Goal: Transaction & Acquisition: Purchase product/service

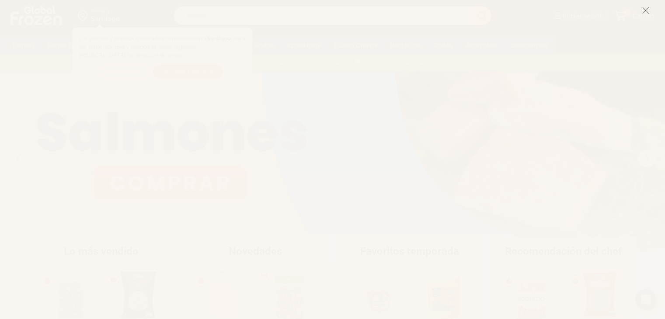
click at [643, 11] on icon at bounding box center [645, 11] width 8 height 8
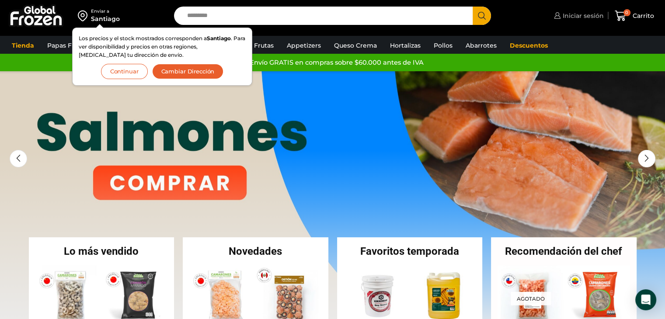
click at [565, 13] on span "Iniciar sesión" at bounding box center [581, 15] width 43 height 9
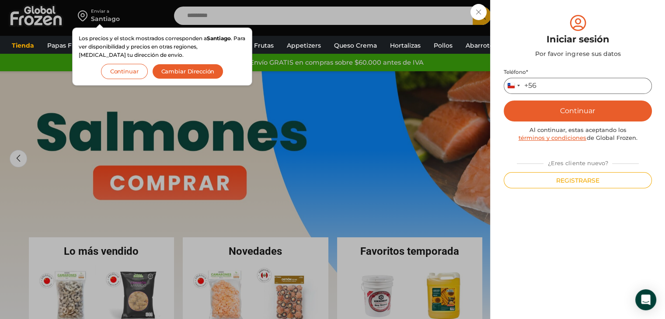
click at [576, 81] on input "Teléfono *" at bounding box center [577, 86] width 148 height 16
type input "*********"
click at [585, 111] on button "Continuar" at bounding box center [577, 110] width 148 height 21
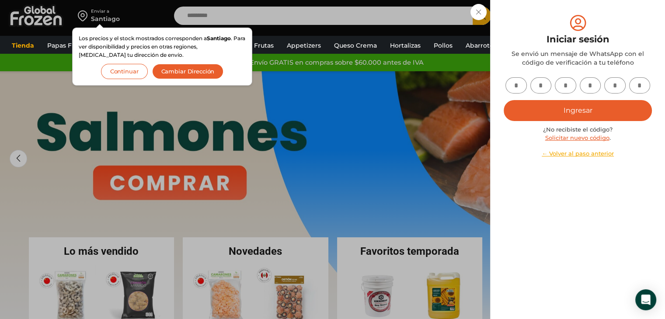
click at [516, 86] on input "text" at bounding box center [515, 85] width 21 height 16
type input "*"
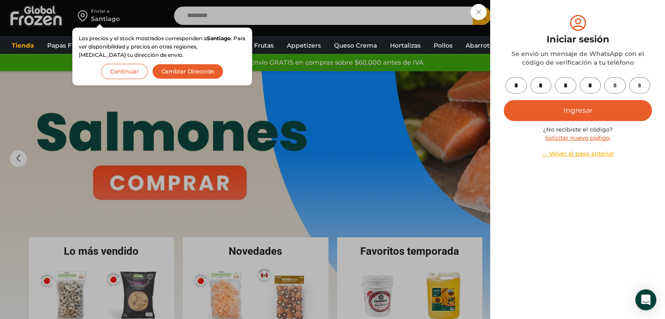
type input "*"
click at [577, 107] on button "Ingresar" at bounding box center [577, 110] width 148 height 21
click at [128, 73] on button "Continuar" at bounding box center [124, 71] width 47 height 15
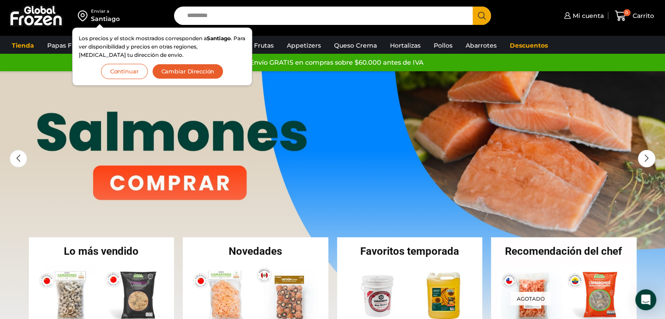
click at [127, 73] on button "Continuar" at bounding box center [124, 71] width 47 height 15
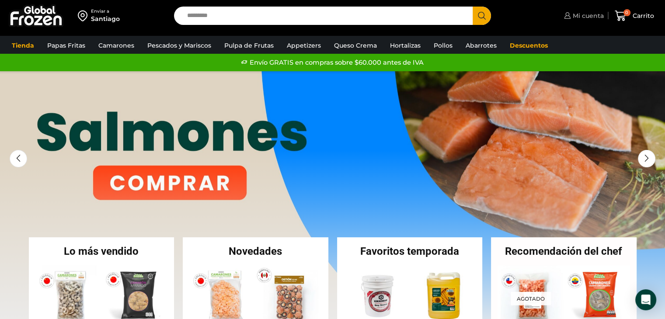
click at [588, 18] on span "Mi cuenta" at bounding box center [586, 15] width 33 height 9
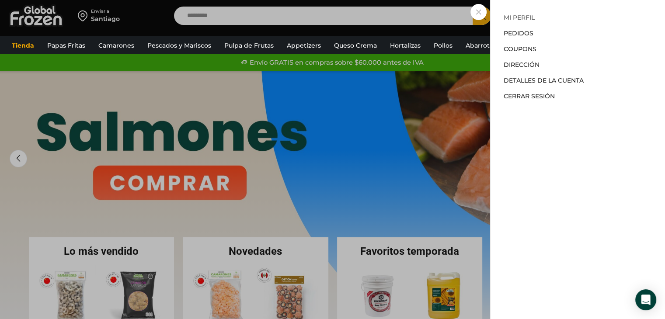
click at [523, 18] on link "Mi perfil" at bounding box center [518, 18] width 31 height 8
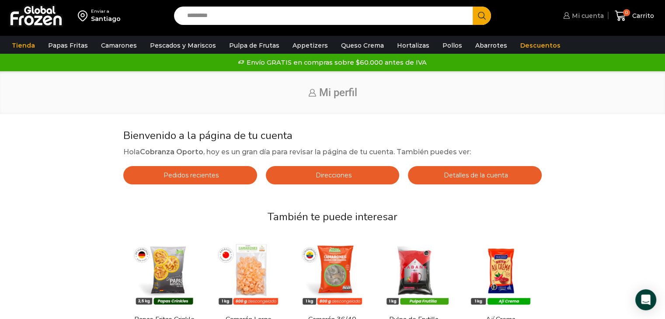
click at [578, 17] on span "Mi cuenta" at bounding box center [586, 15] width 34 height 9
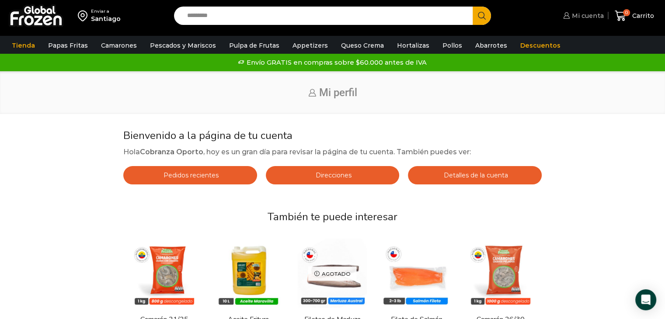
click at [565, 16] on icon at bounding box center [566, 15] width 6 height 7
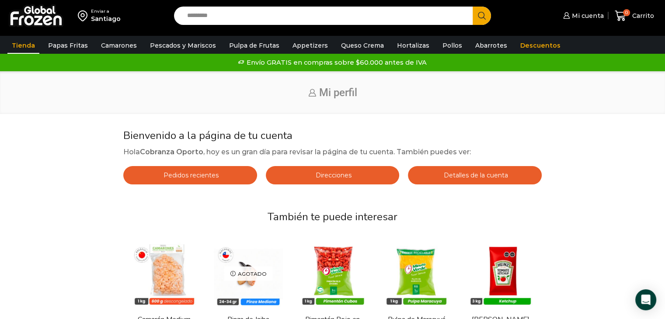
click at [21, 47] on link "Tienda" at bounding box center [23, 45] width 32 height 17
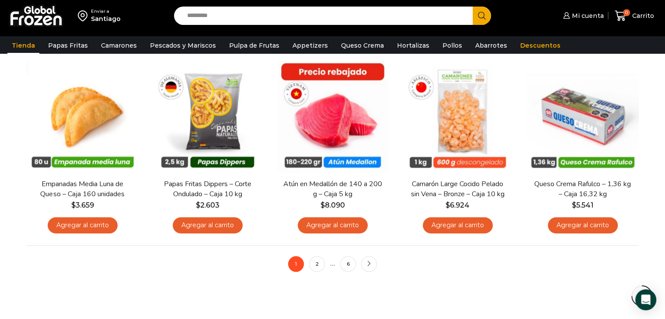
scroll to position [652, 0]
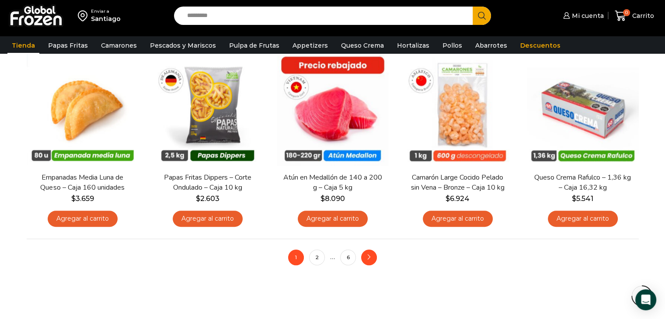
click at [372, 257] on link "next" at bounding box center [369, 257] width 16 height 16
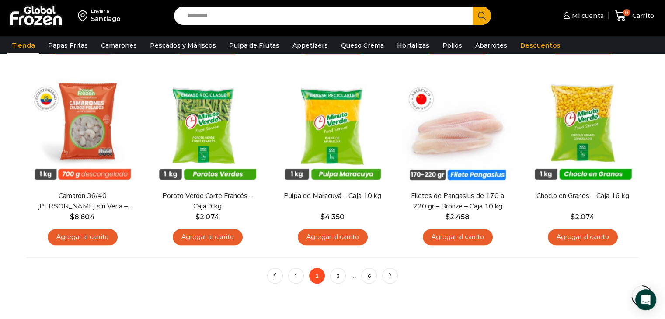
scroll to position [634, 0]
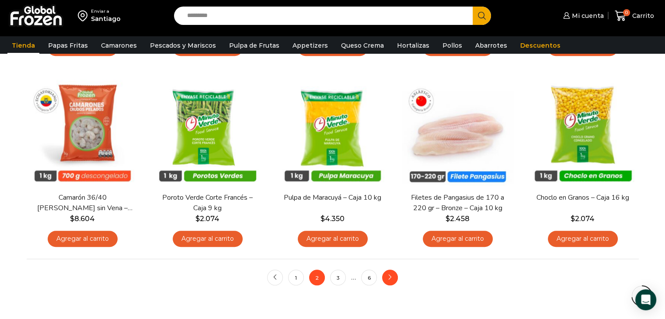
click at [390, 276] on icon "next" at bounding box center [389, 277] width 5 height 5
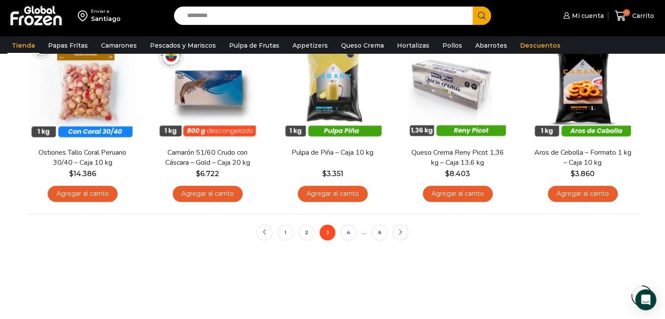
scroll to position [679, 0]
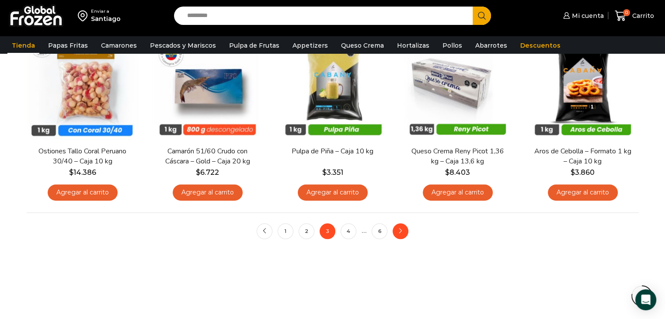
click at [404, 230] on link "next" at bounding box center [400, 231] width 16 height 16
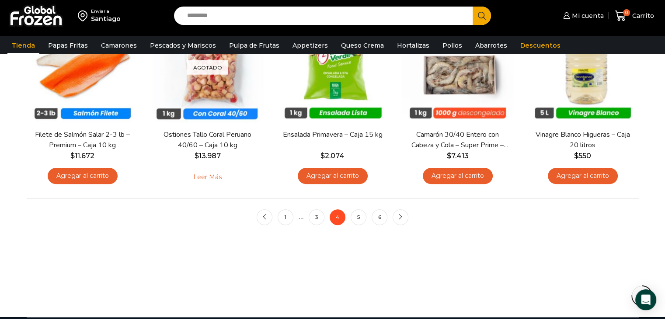
scroll to position [703, 0]
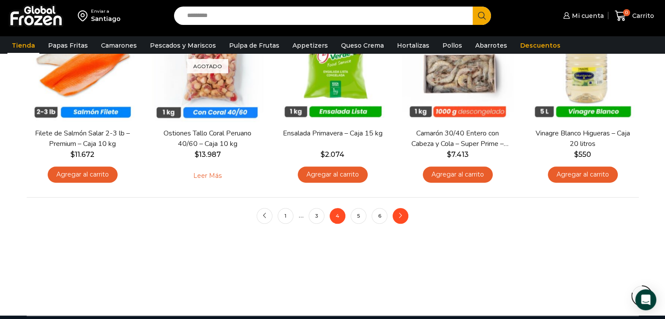
click at [403, 218] on link "next" at bounding box center [400, 216] width 16 height 16
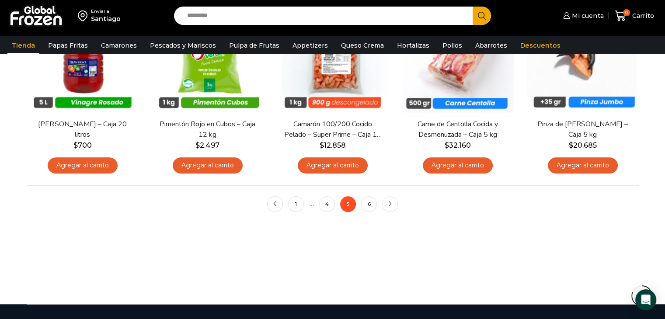
scroll to position [714, 0]
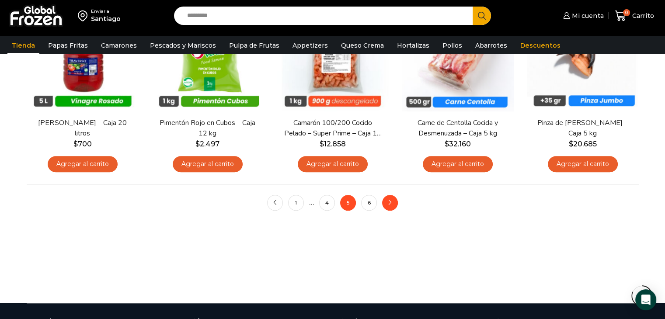
click at [390, 207] on link "next" at bounding box center [390, 203] width 16 height 16
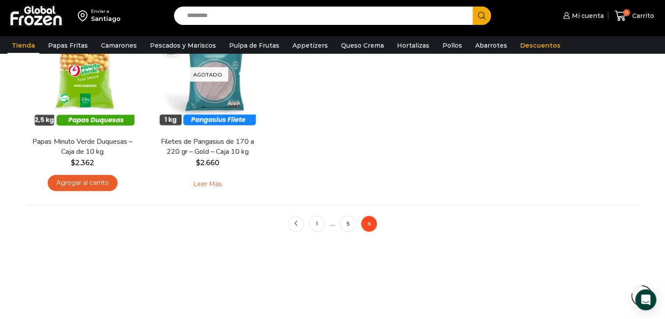
scroll to position [696, 0]
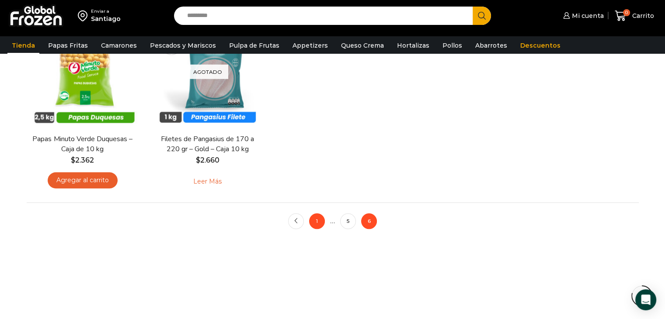
click at [314, 218] on link "1" at bounding box center [317, 221] width 16 height 16
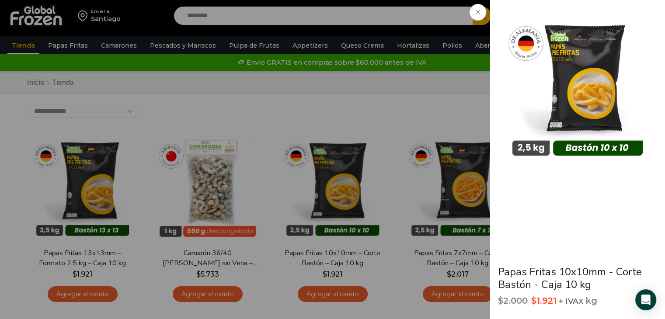
click at [478, 12] on icon at bounding box center [477, 12] width 4 height 4
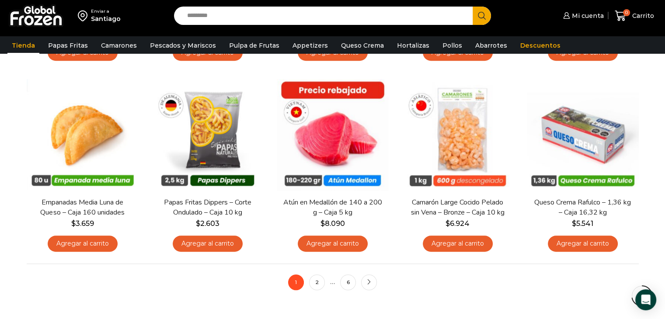
scroll to position [630, 0]
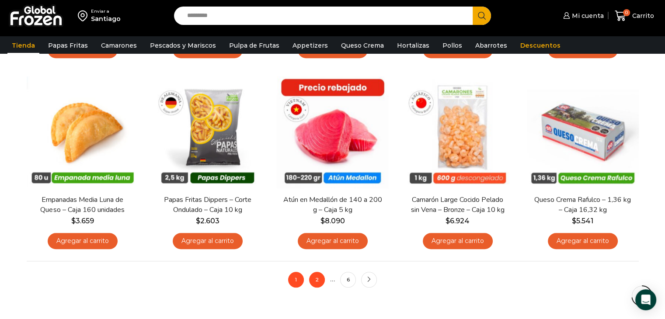
click at [316, 282] on link "2" at bounding box center [317, 280] width 16 height 16
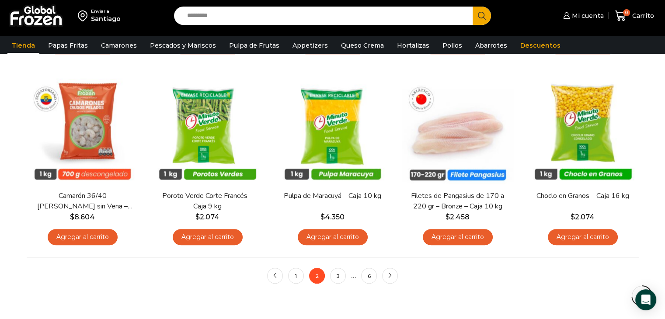
scroll to position [635, 0]
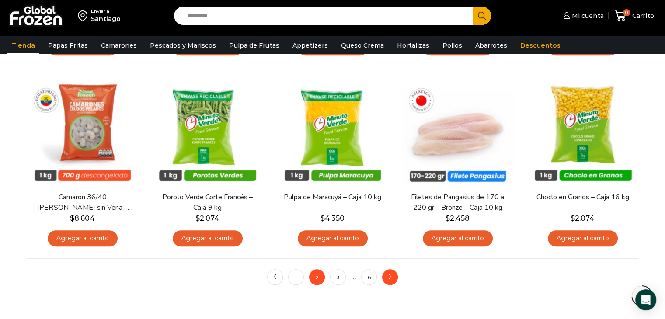
click at [390, 279] on icon "next" at bounding box center [389, 276] width 5 height 5
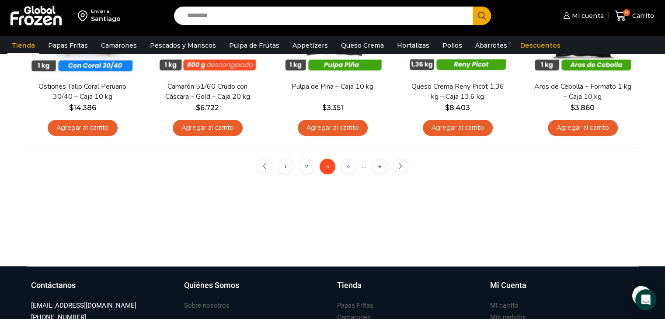
scroll to position [757, 0]
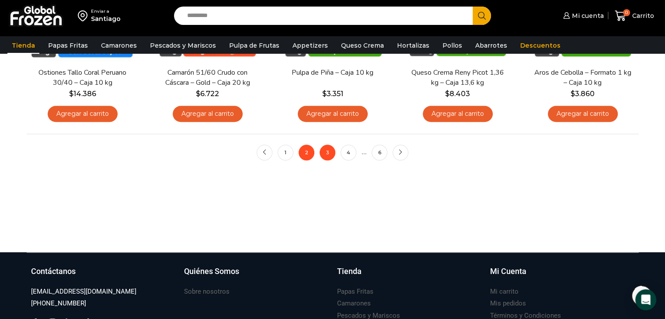
click at [301, 152] on link "2" at bounding box center [306, 153] width 16 height 16
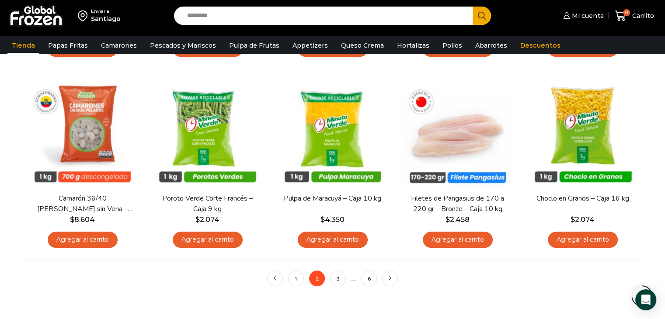
scroll to position [642, 0]
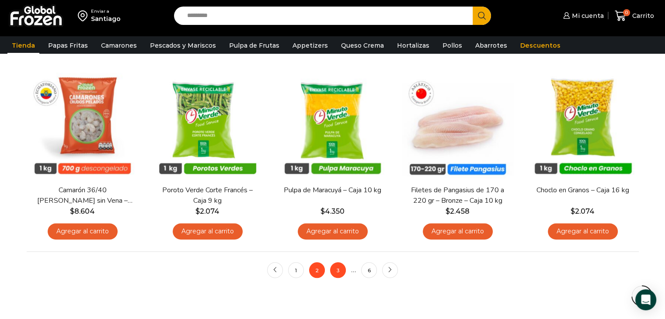
click at [337, 269] on link "3" at bounding box center [338, 270] width 16 height 16
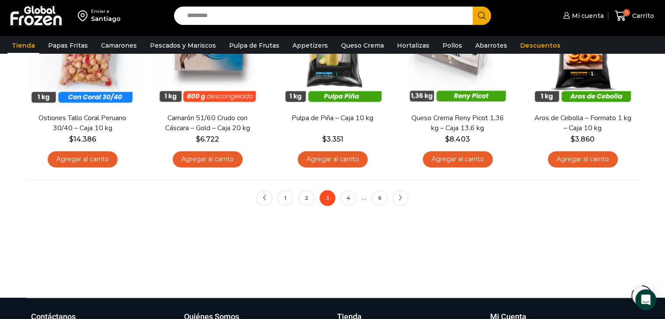
scroll to position [756, 0]
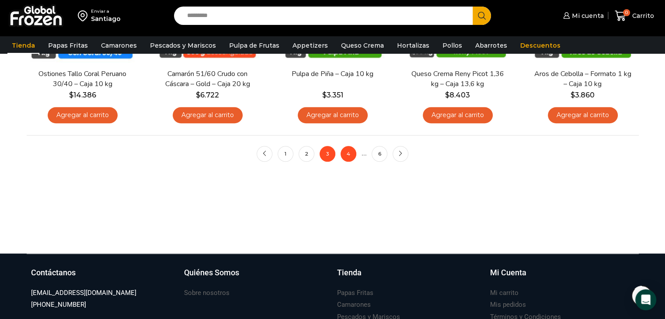
click at [350, 152] on link "4" at bounding box center [348, 154] width 16 height 16
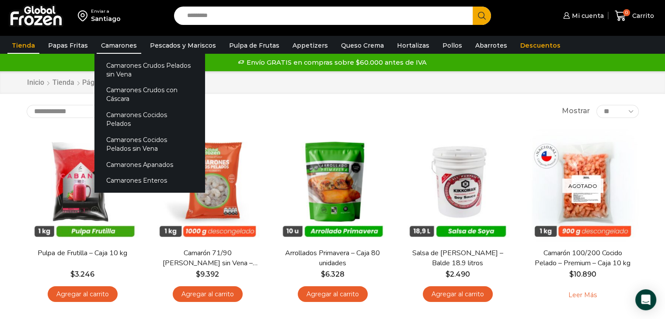
click at [116, 46] on link "Camarones" at bounding box center [119, 45] width 45 height 17
click at [117, 69] on link "Camarones Crudos Pelados sin Vena" at bounding box center [149, 69] width 110 height 25
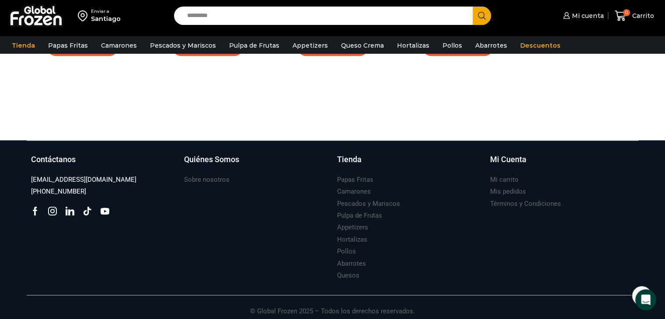
scroll to position [450, 0]
